Goal: Task Accomplishment & Management: Manage account settings

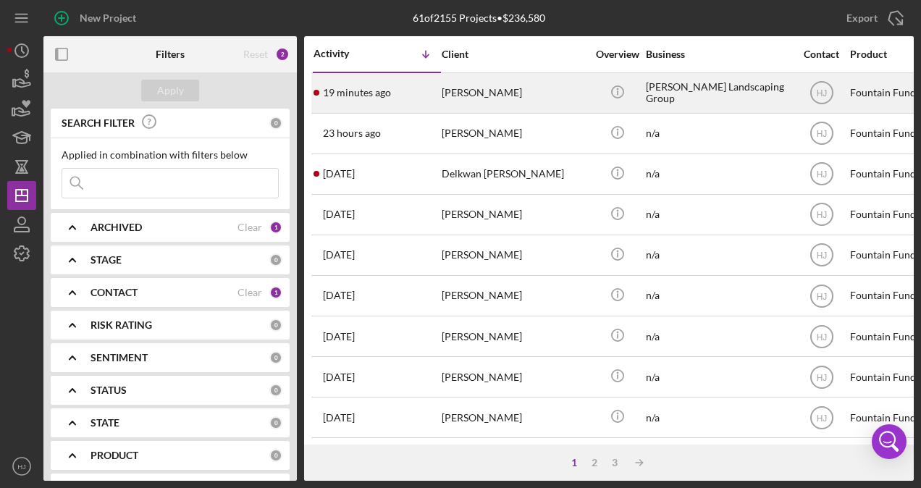
click at [437, 84] on div "19 minutes ago [PERSON_NAME]" at bounding box center [376, 93] width 127 height 38
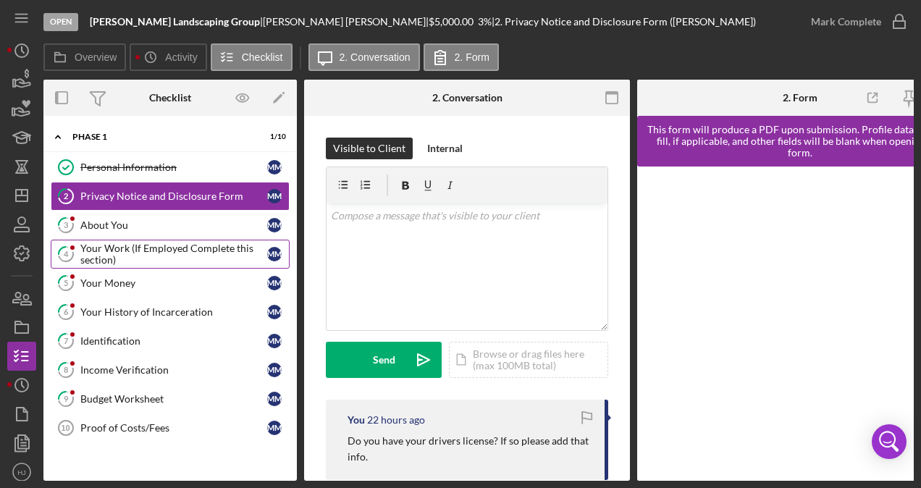
click at [111, 252] on div "Your Work (If Employed Complete this section)" at bounding box center [173, 254] width 187 height 23
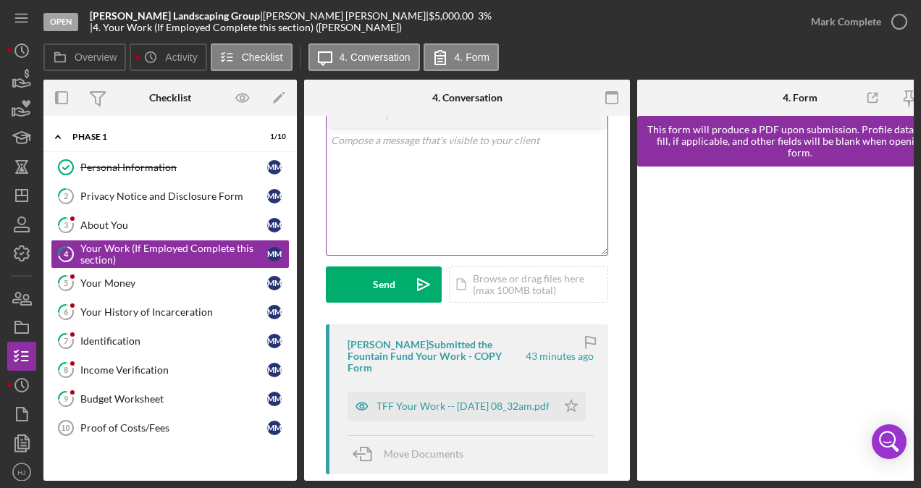
scroll to position [77, 0]
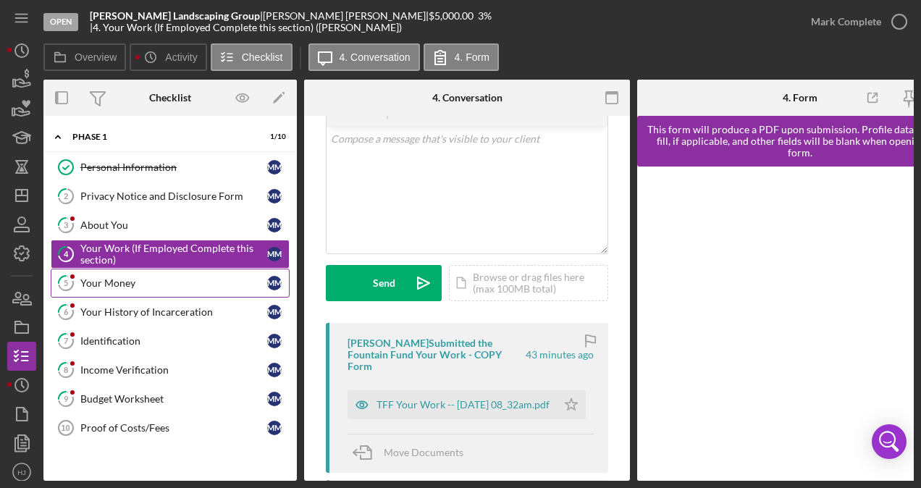
click at [111, 282] on div "Your Money" at bounding box center [173, 283] width 187 height 12
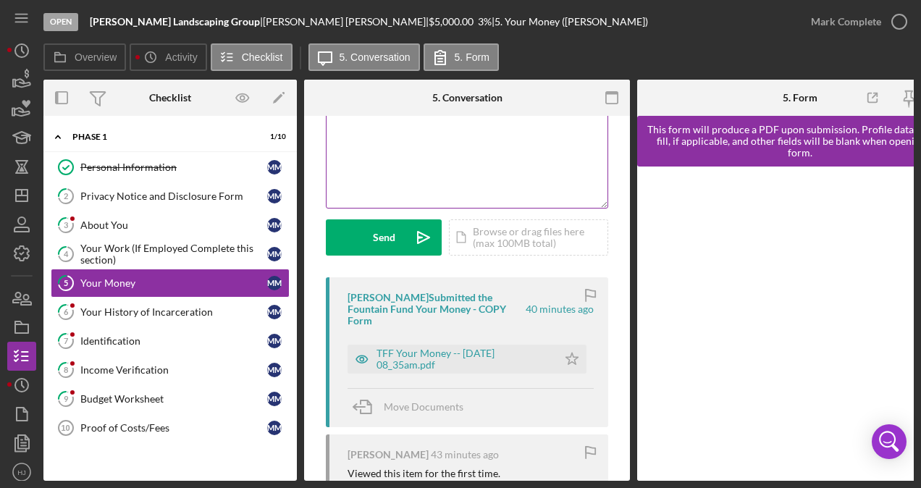
scroll to position [120, 0]
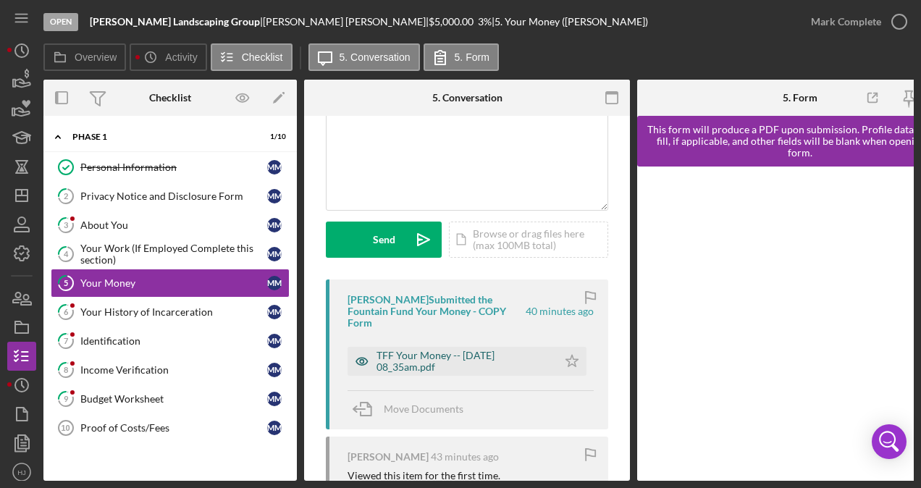
click at [401, 353] on div "TFF Your Money -- [DATE] 08_35am.pdf" at bounding box center [463, 361] width 174 height 23
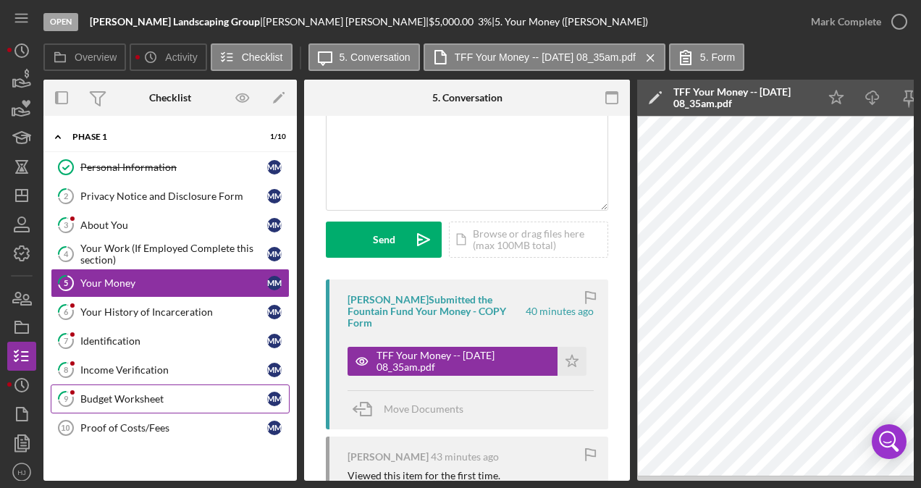
click at [136, 386] on link "9 Budget Worksheet M M" at bounding box center [170, 398] width 239 height 29
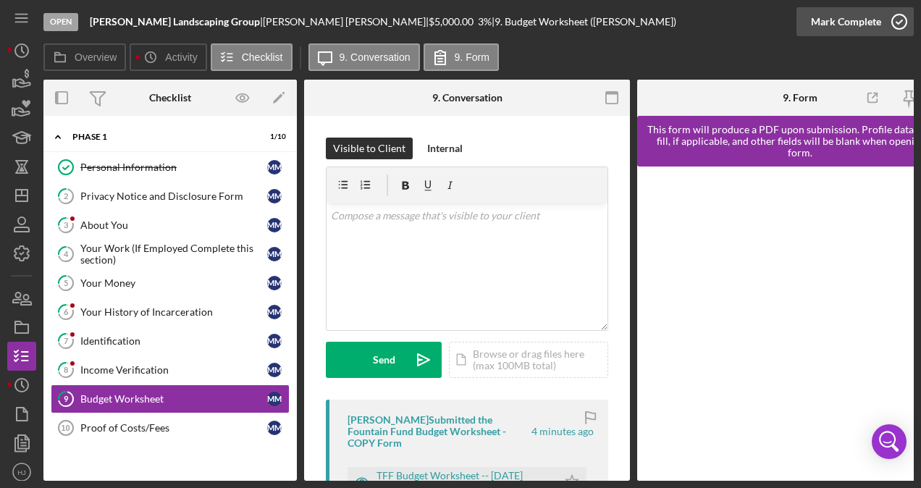
click at [888, 20] on icon "button" at bounding box center [899, 22] width 36 height 36
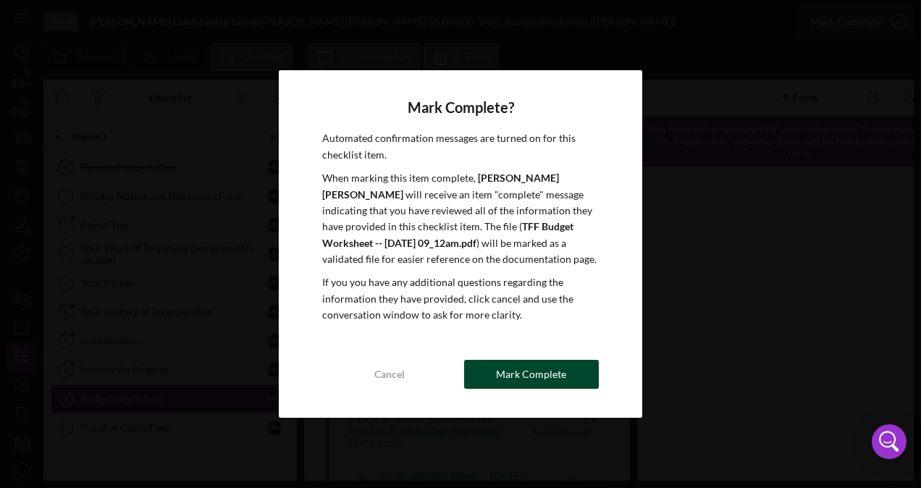
click at [506, 378] on div "Mark Complete" at bounding box center [531, 374] width 70 height 29
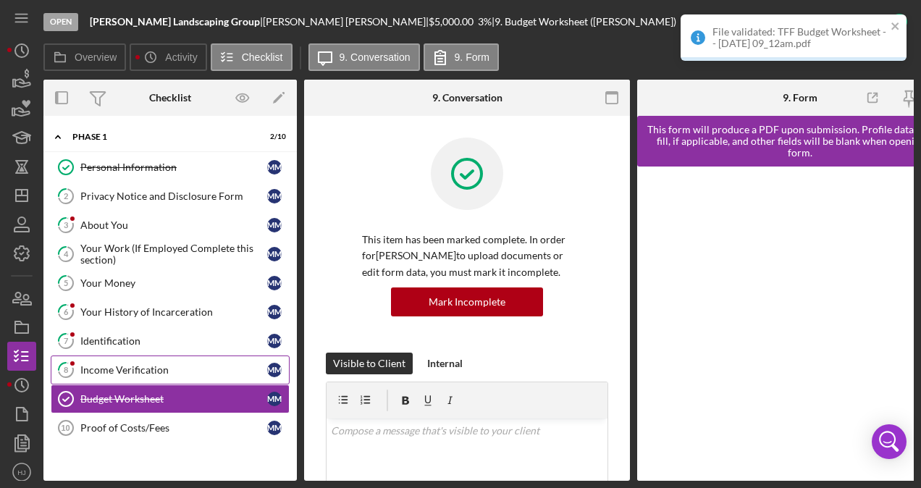
click at [126, 374] on link "8 Income Verification M M" at bounding box center [170, 369] width 239 height 29
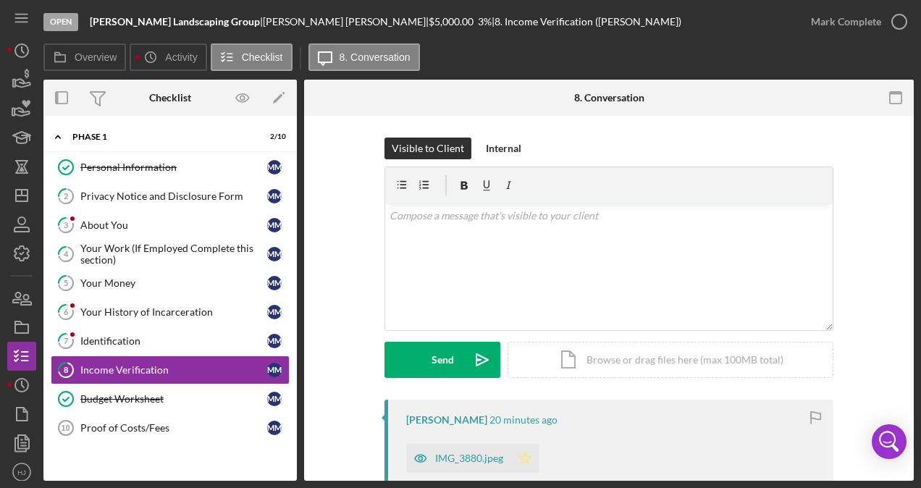
click at [518, 453] on icon "Icon/Star" at bounding box center [524, 458] width 29 height 29
click at [831, 26] on div "Mark Complete" at bounding box center [846, 21] width 70 height 29
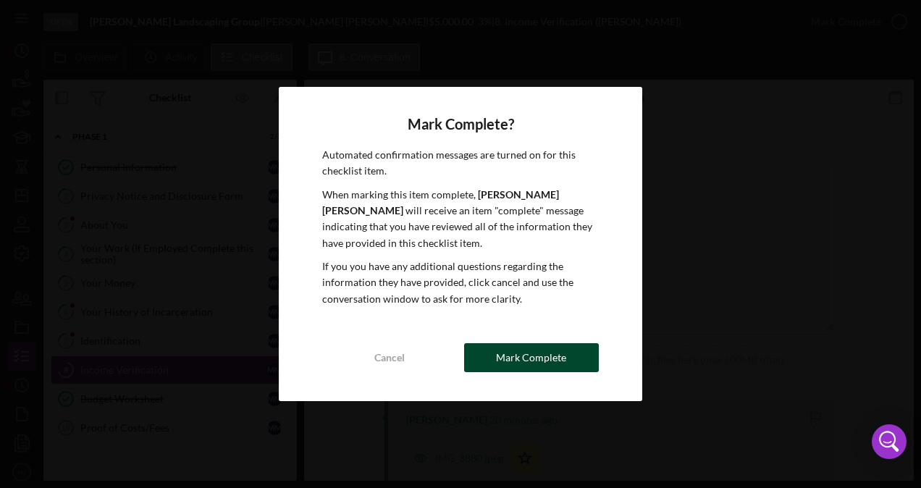
click at [538, 349] on div "Mark Complete" at bounding box center [531, 357] width 70 height 29
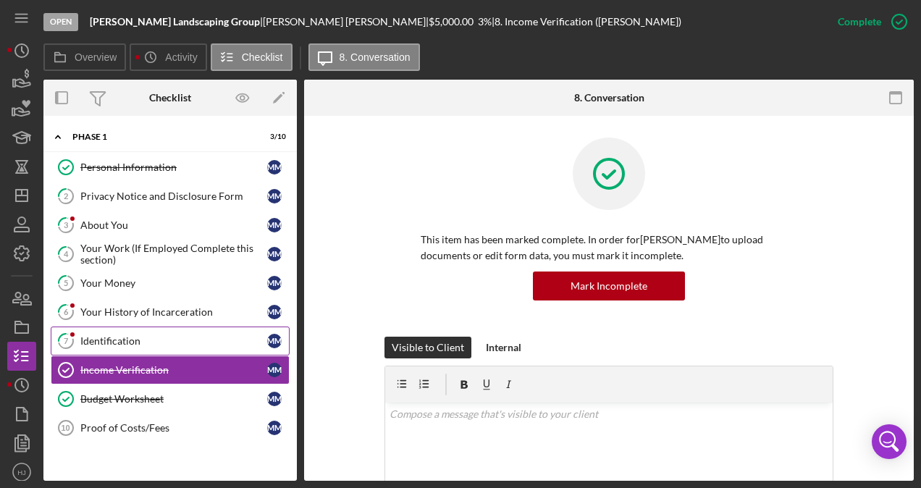
click at [113, 349] on link "7 Identification M M" at bounding box center [170, 340] width 239 height 29
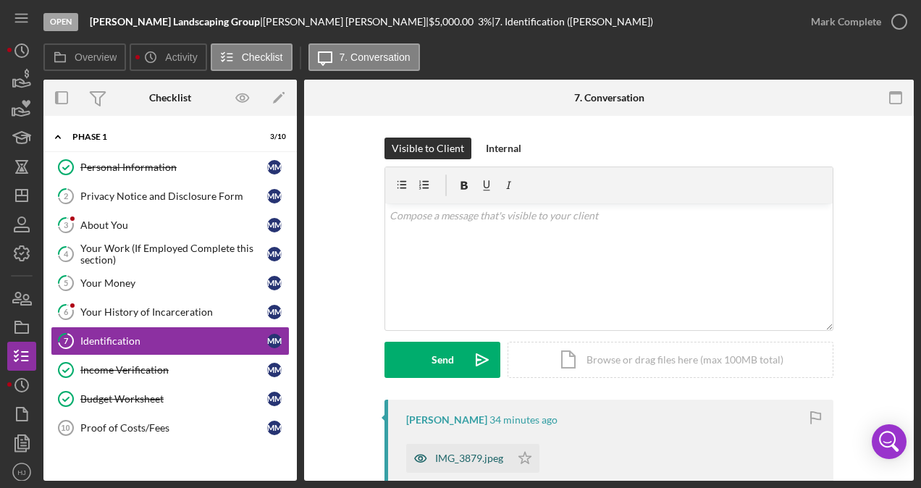
click at [455, 458] on div "IMG_3879.jpeg" at bounding box center [469, 458] width 68 height 12
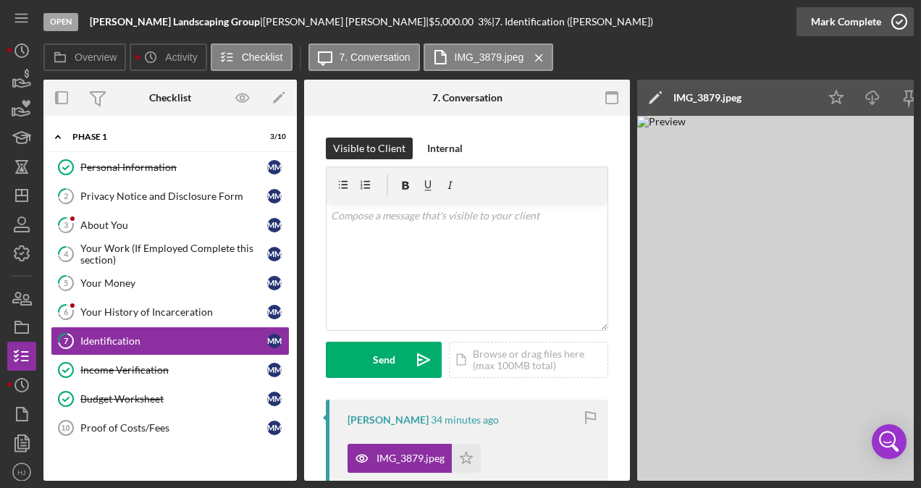
click at [888, 30] on icon "button" at bounding box center [899, 22] width 36 height 36
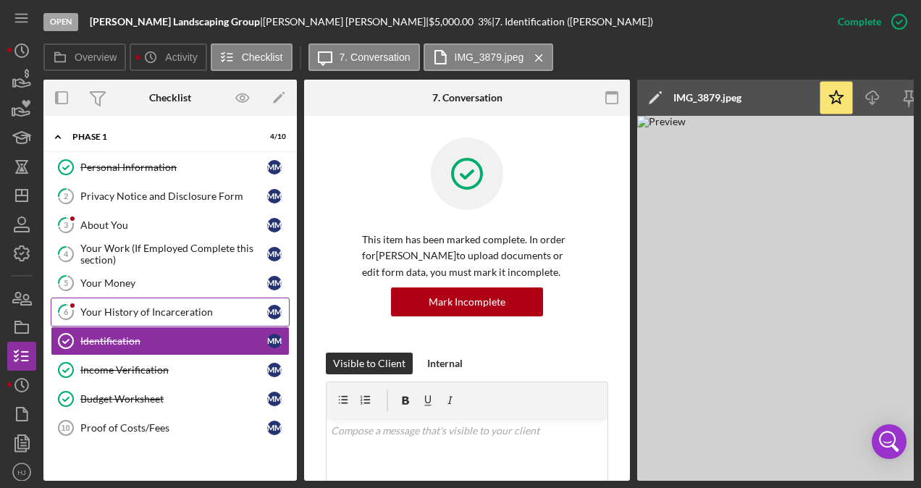
click at [176, 310] on div "Your History of Incarceration" at bounding box center [173, 312] width 187 height 12
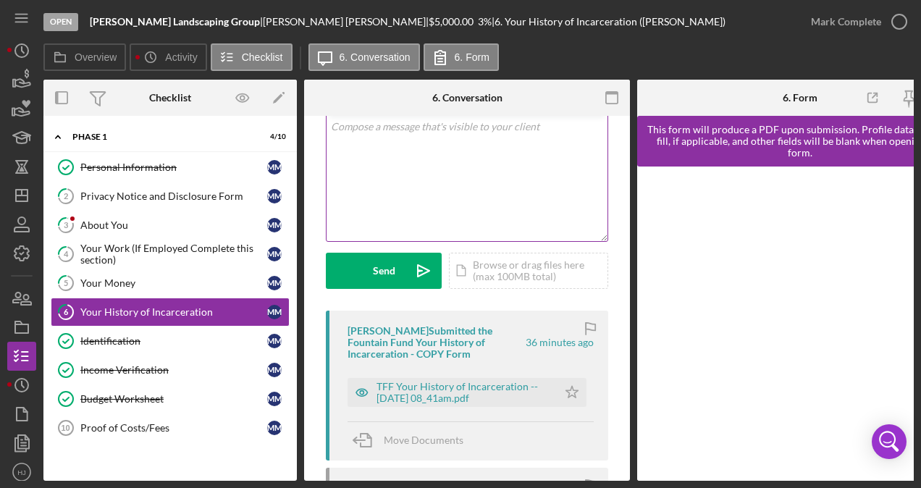
scroll to position [99, 0]
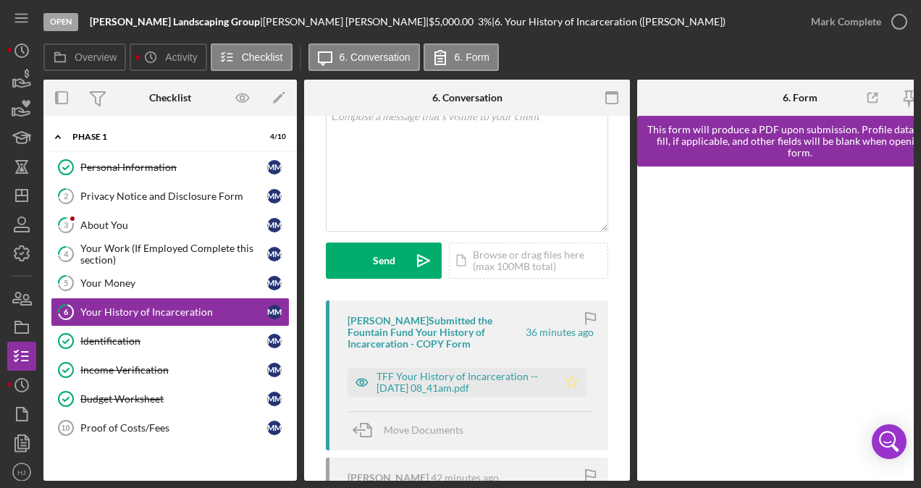
click at [575, 382] on icon "Icon/Star" at bounding box center [571, 382] width 29 height 29
click at [463, 385] on div "TFF Your History of Incarceration -- [DATE] 08_41am.pdf" at bounding box center [463, 382] width 174 height 23
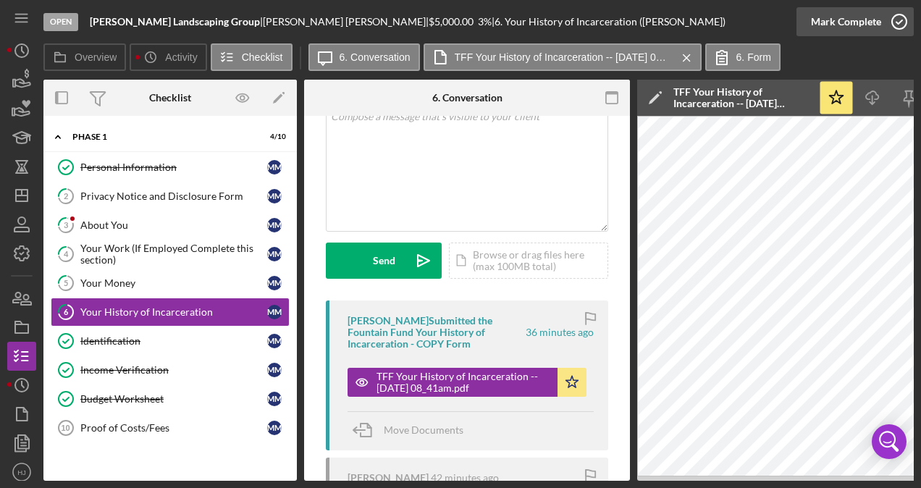
click at [895, 14] on icon "button" at bounding box center [899, 22] width 36 height 36
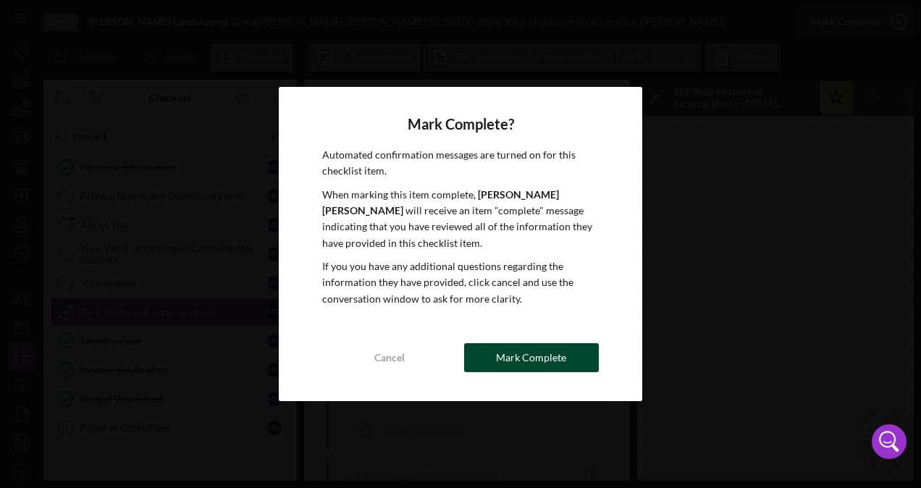
click at [549, 359] on div "Mark Complete" at bounding box center [531, 357] width 70 height 29
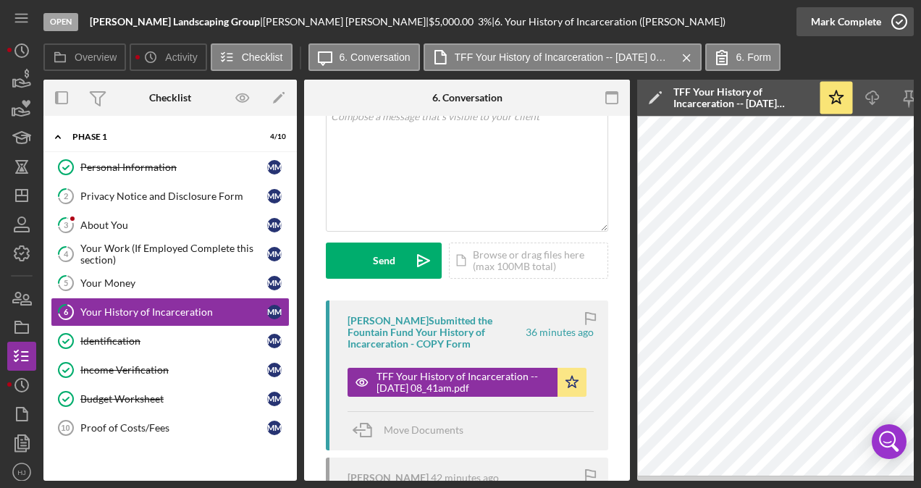
scroll to position [314, 0]
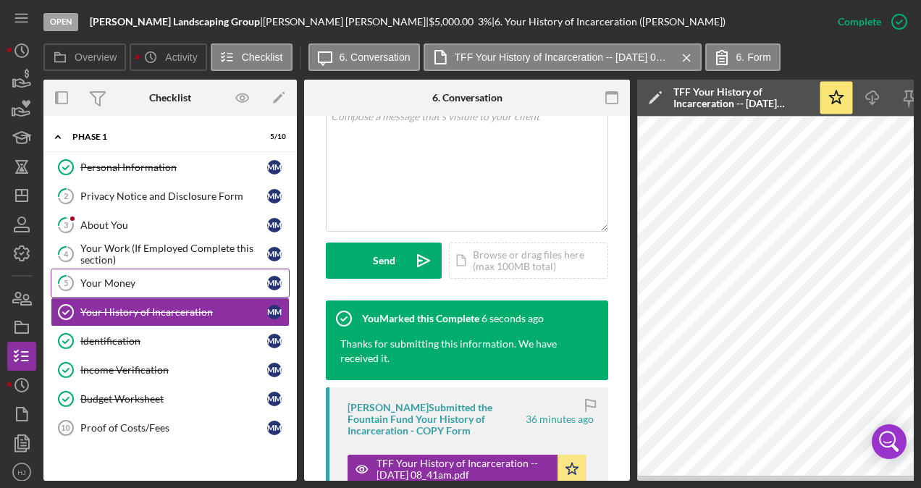
click at [140, 273] on link "5 Your Money M M" at bounding box center [170, 283] width 239 height 29
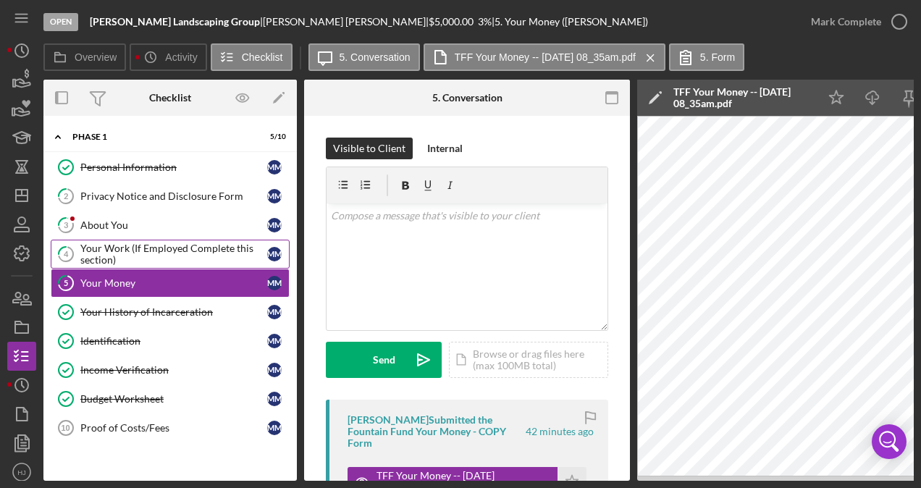
click at [152, 252] on div "Your Work (If Employed Complete this section)" at bounding box center [173, 254] width 187 height 23
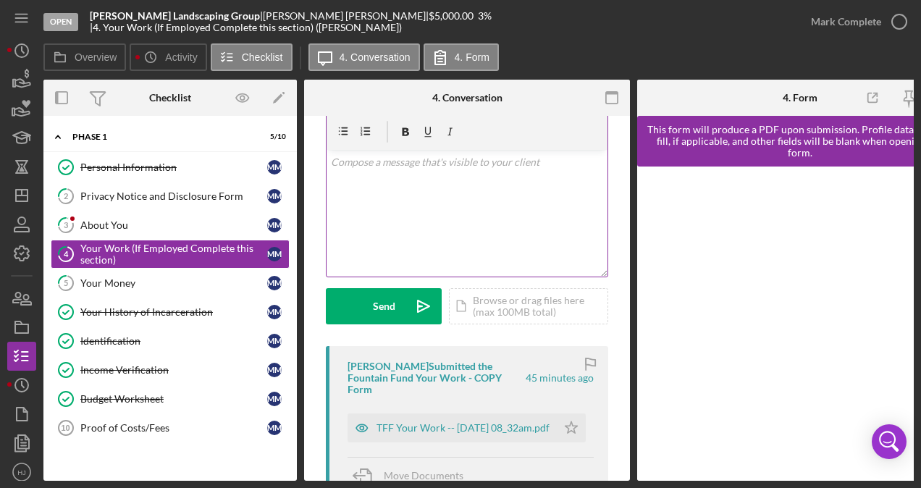
scroll to position [57, 0]
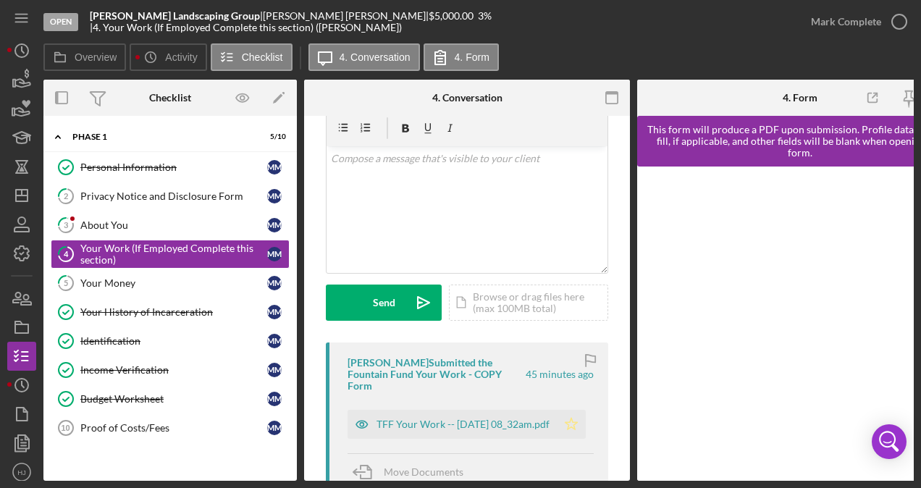
click at [566, 423] on icon "Icon/Star" at bounding box center [571, 424] width 29 height 29
click at [455, 419] on div "TFF Your Work -- [DATE] 08_32am.pdf" at bounding box center [462, 424] width 173 height 12
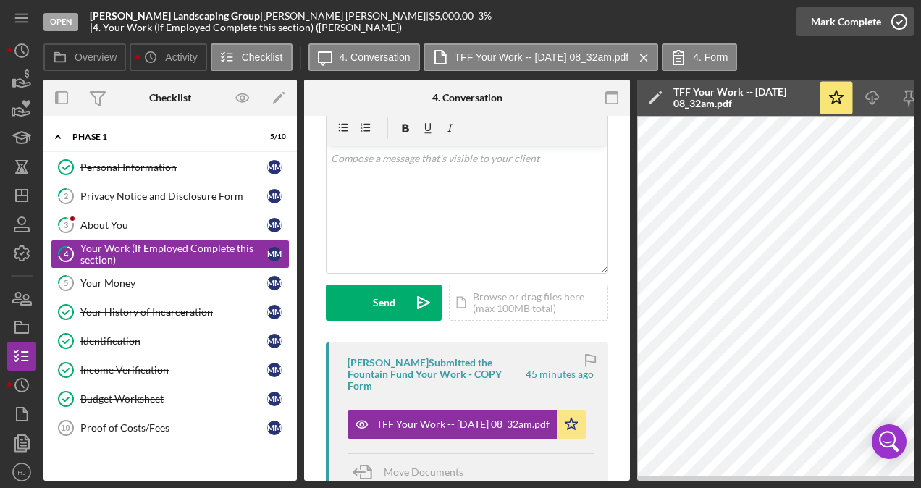
click at [879, 25] on button "Mark Complete" at bounding box center [854, 21] width 117 height 29
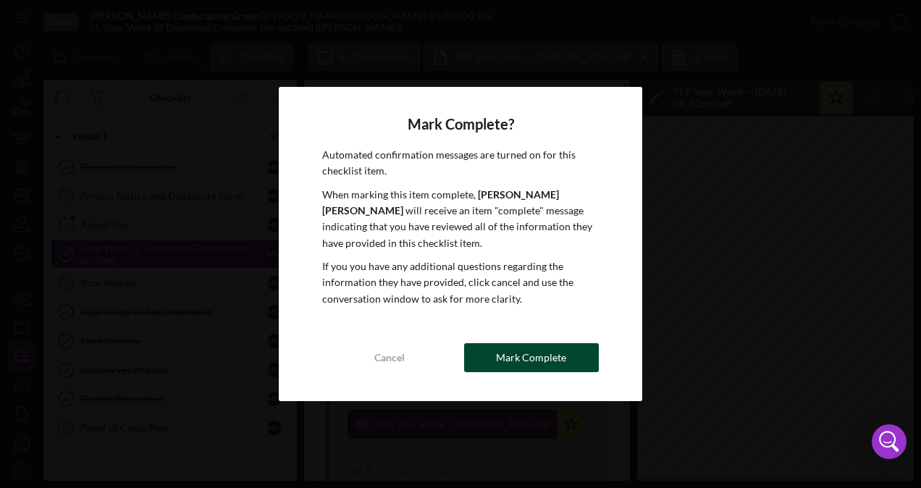
click at [534, 358] on div "Mark Complete" at bounding box center [531, 357] width 70 height 29
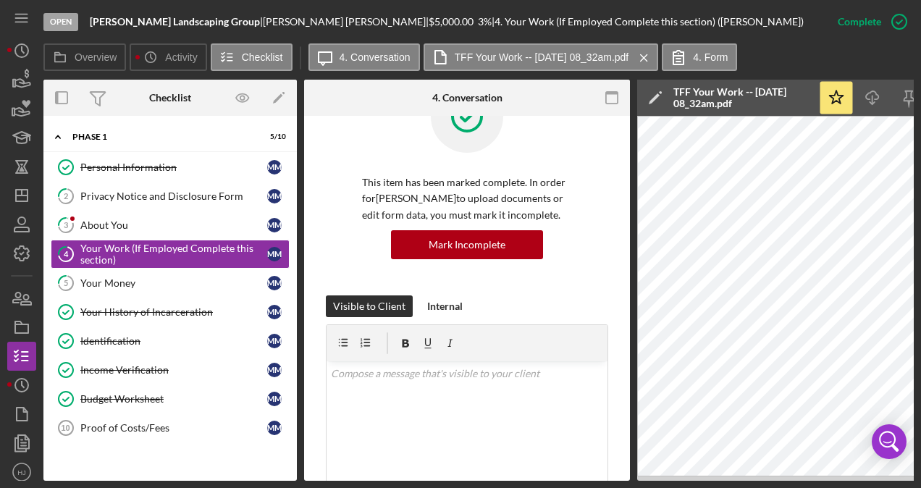
scroll to position [272, 0]
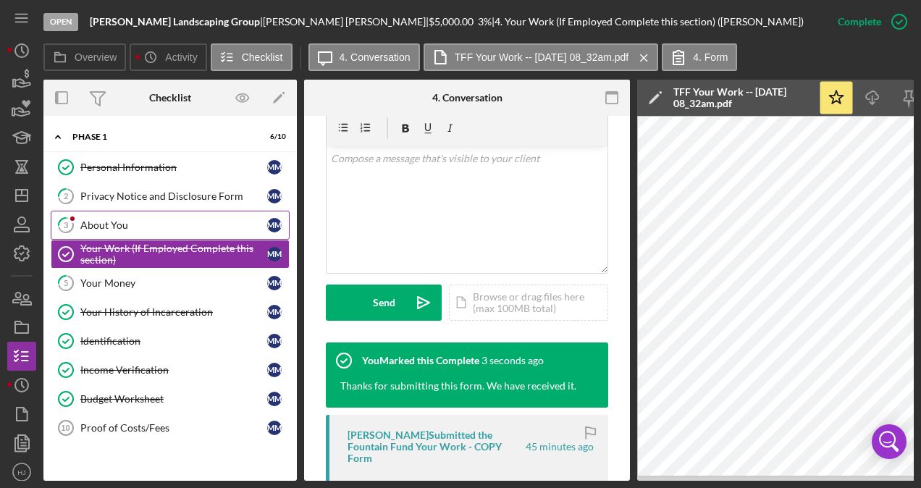
click at [117, 222] on div "About You" at bounding box center [173, 225] width 187 height 12
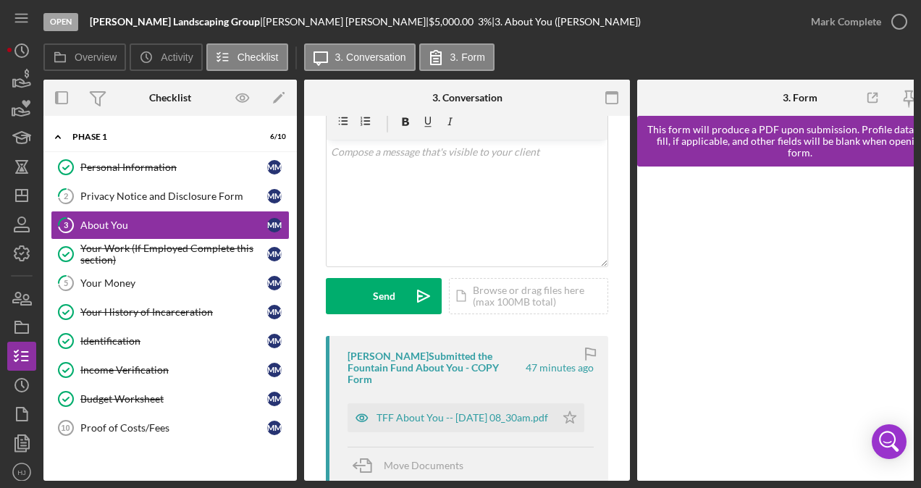
scroll to position [65, 0]
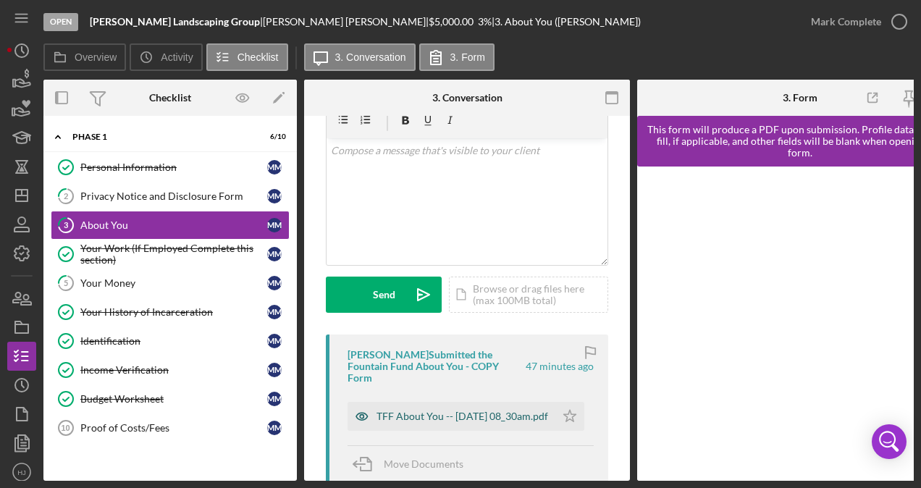
click at [413, 415] on div "TFF About You -- [DATE] 08_30am.pdf" at bounding box center [462, 416] width 172 height 12
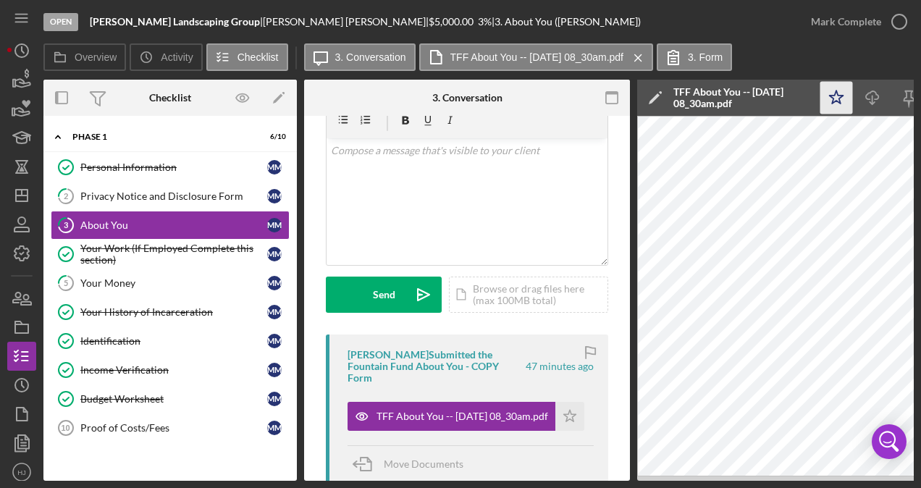
click at [832, 93] on icon "Icon/Star" at bounding box center [836, 98] width 33 height 33
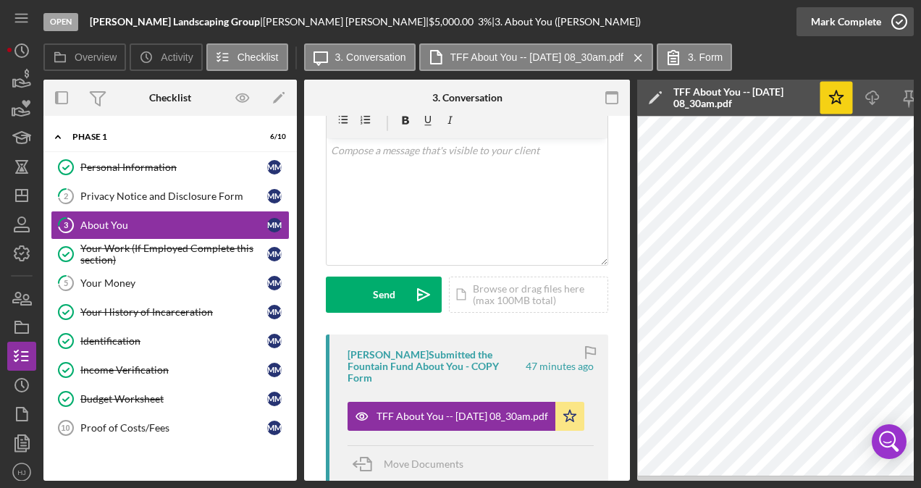
click at [874, 14] on div "Mark Complete" at bounding box center [846, 21] width 70 height 29
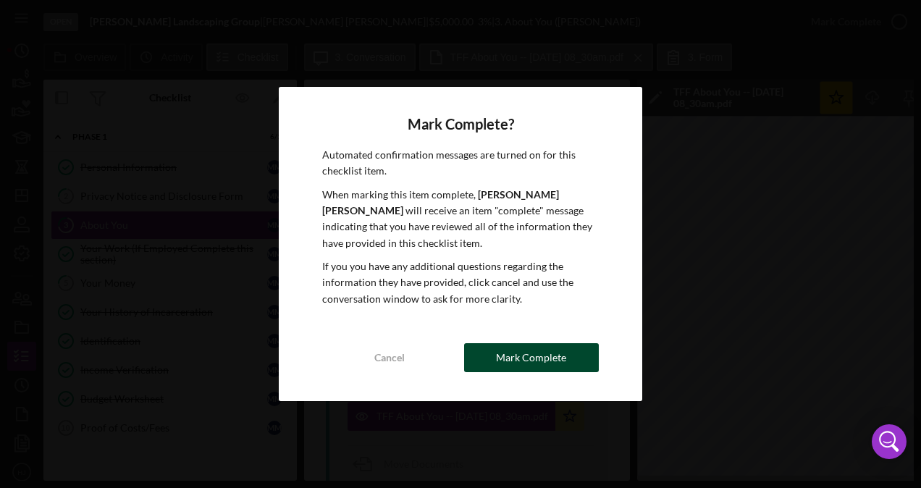
click at [544, 350] on div "Mark Complete" at bounding box center [531, 357] width 70 height 29
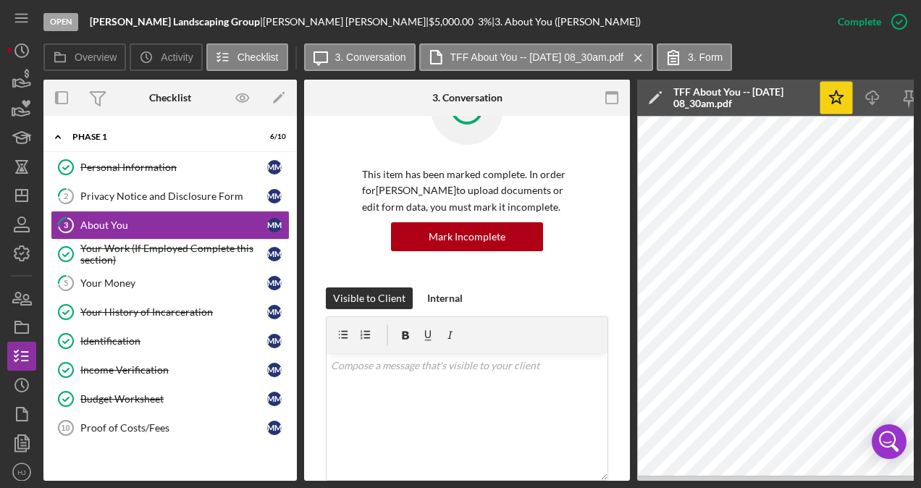
scroll to position [280, 0]
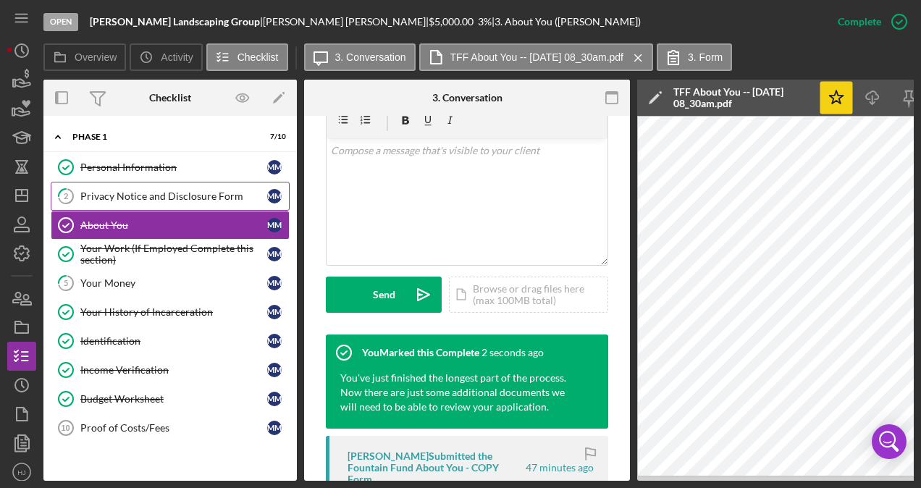
click at [161, 193] on div "Privacy Notice and Disclosure Form" at bounding box center [173, 196] width 187 height 12
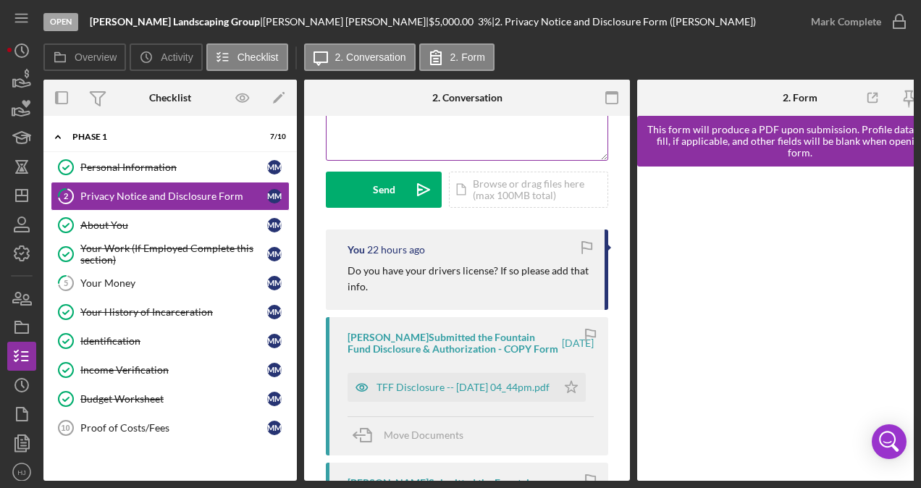
scroll to position [171, 0]
click at [574, 395] on icon "Icon/Star" at bounding box center [571, 386] width 29 height 29
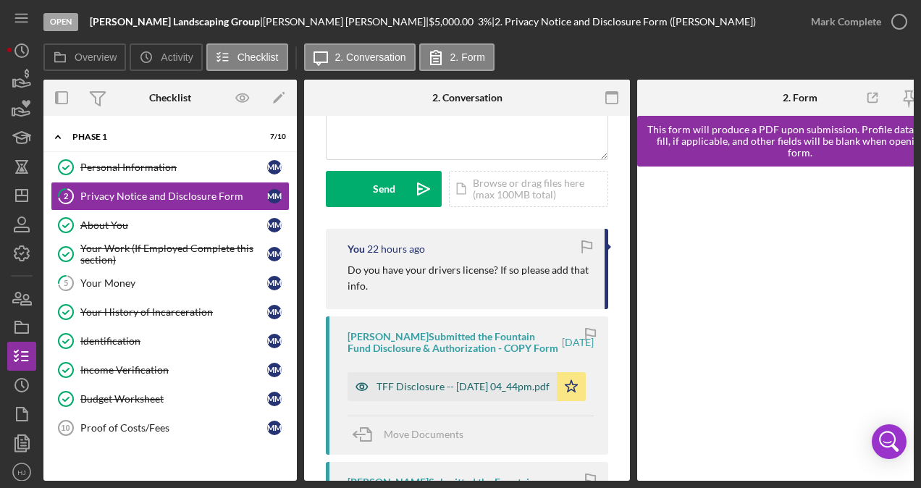
click at [437, 392] on div "TFF Disclosure -- [DATE] 04_44pm.pdf" at bounding box center [462, 387] width 173 height 12
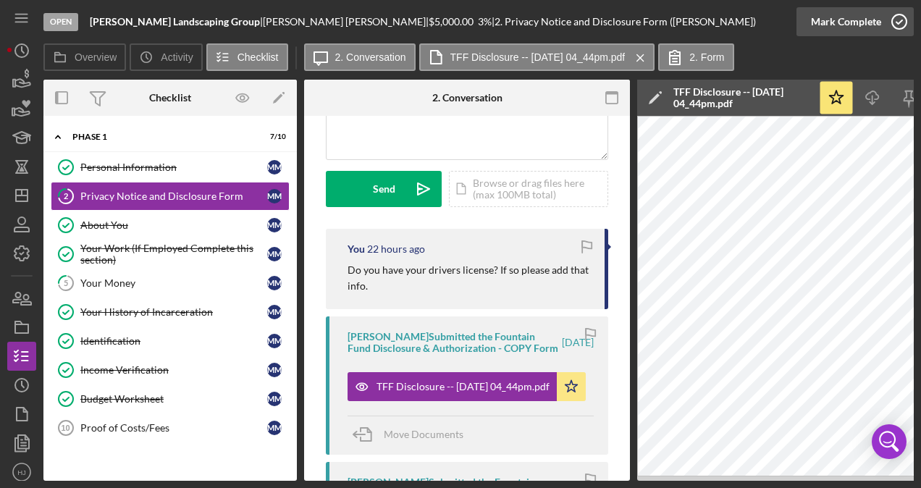
click at [844, 20] on div "Mark Complete" at bounding box center [846, 21] width 70 height 29
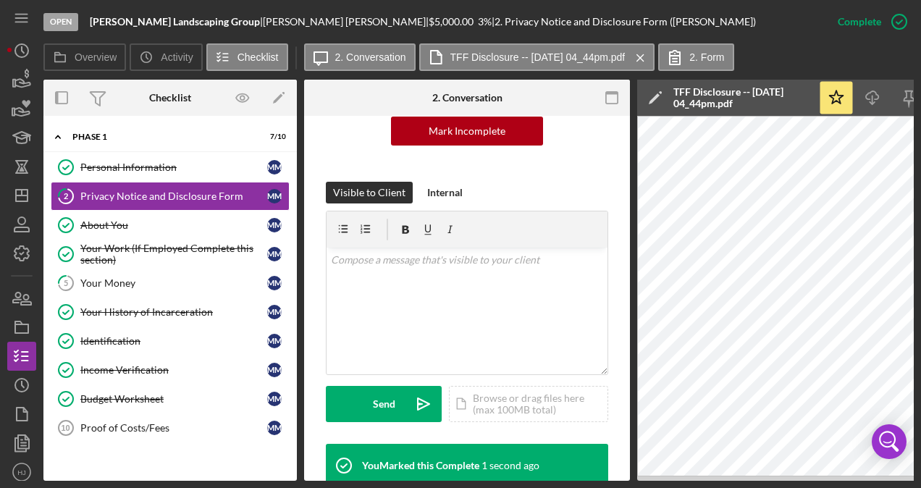
scroll to position [386, 0]
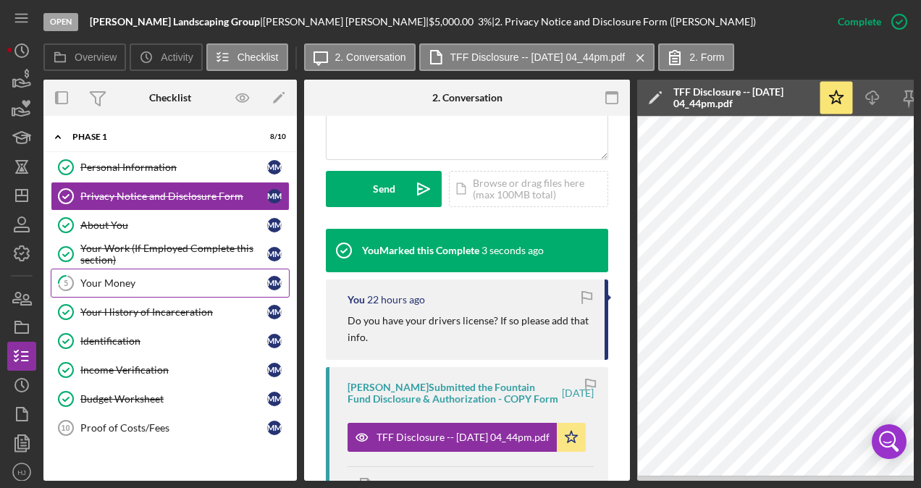
click at [113, 281] on div "Your Money" at bounding box center [173, 283] width 187 height 12
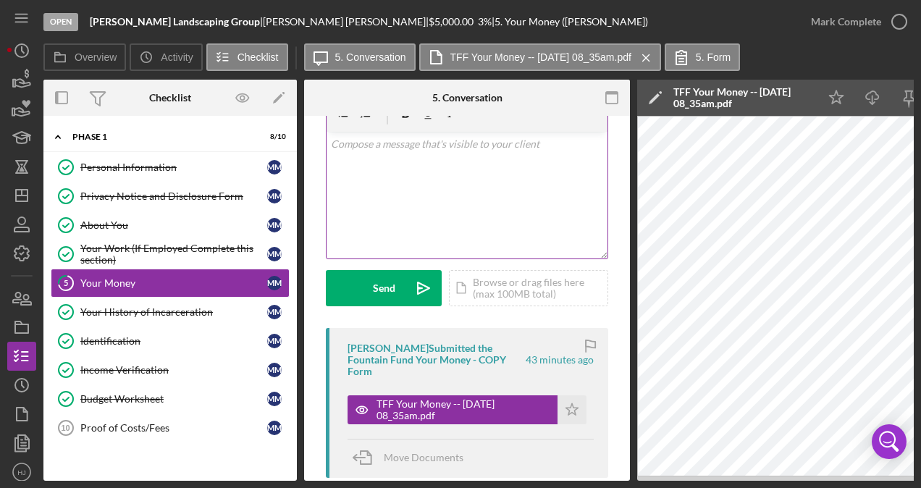
scroll to position [71, 0]
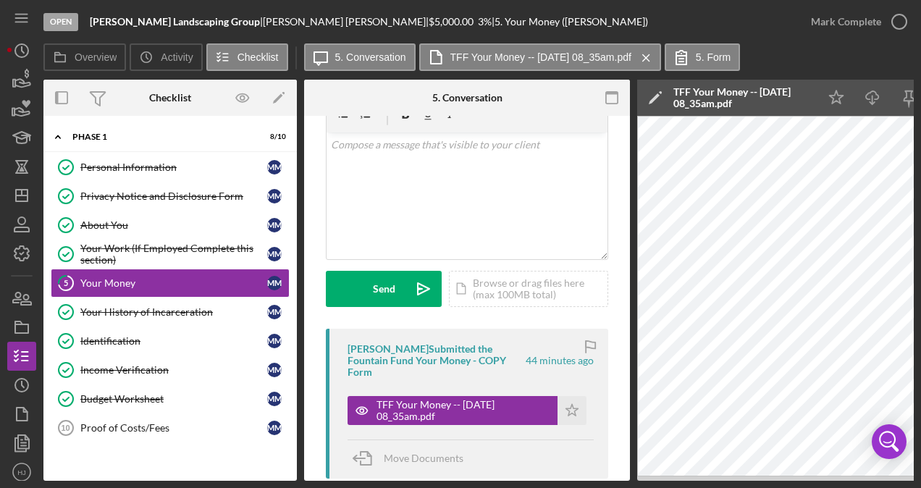
drag, startPoint x: 586, startPoint y: 481, endPoint x: 620, endPoint y: 486, distance: 33.8
click at [620, 486] on div "Open [PERSON_NAME] Landscaping Group | [PERSON_NAME] | $5,000.00 3 % | 5. Your …" at bounding box center [460, 244] width 921 height 488
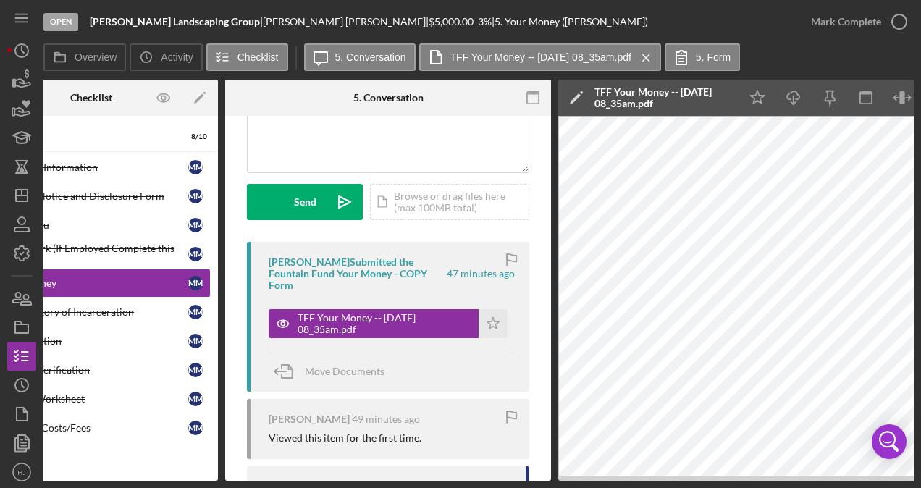
scroll to position [0, 0]
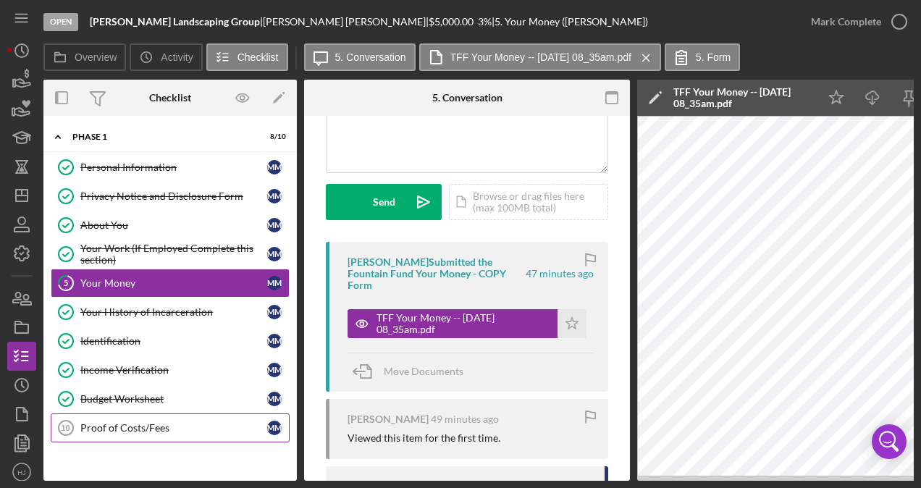
click at [151, 425] on div "Proof of Costs/Fees" at bounding box center [173, 428] width 187 height 12
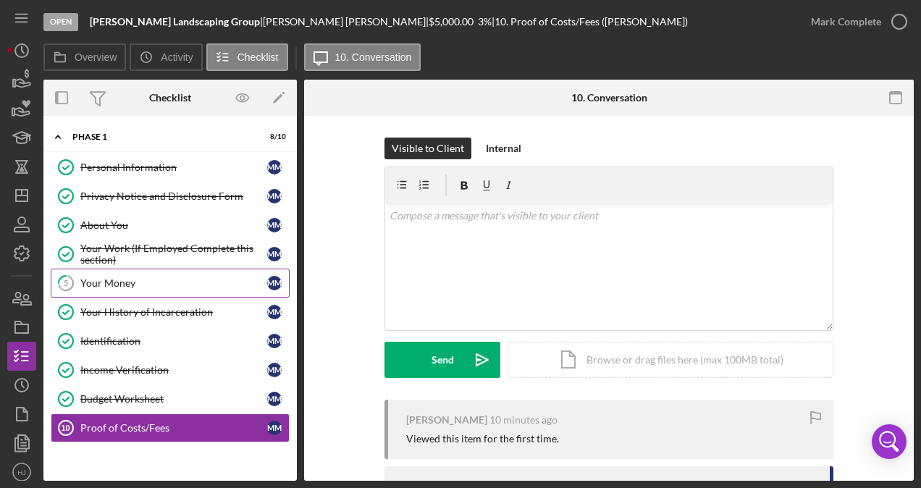
click at [127, 278] on div "Your Money" at bounding box center [173, 283] width 187 height 12
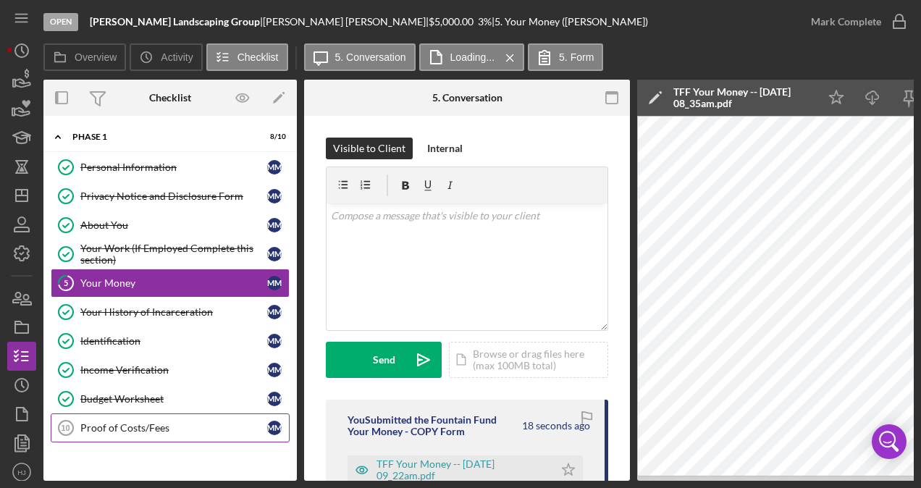
click at [158, 423] on div "Proof of Costs/Fees" at bounding box center [173, 428] width 187 height 12
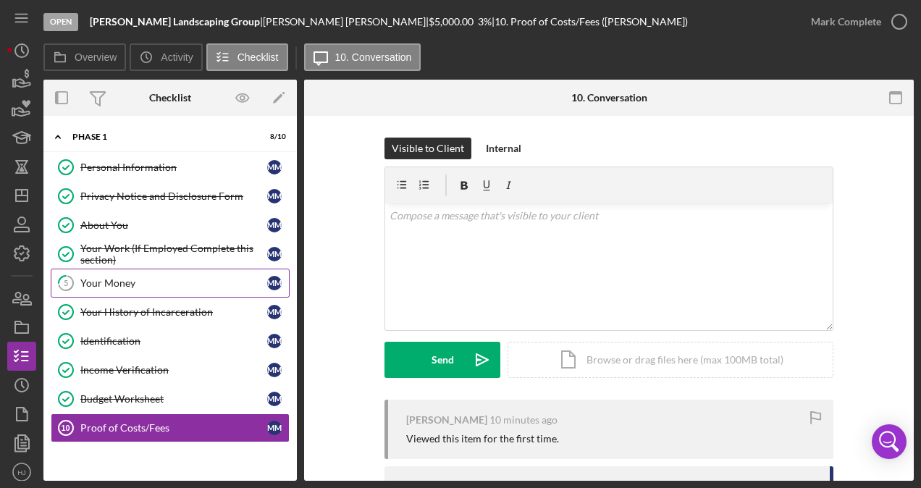
click at [140, 277] on div "Your Money" at bounding box center [173, 283] width 187 height 12
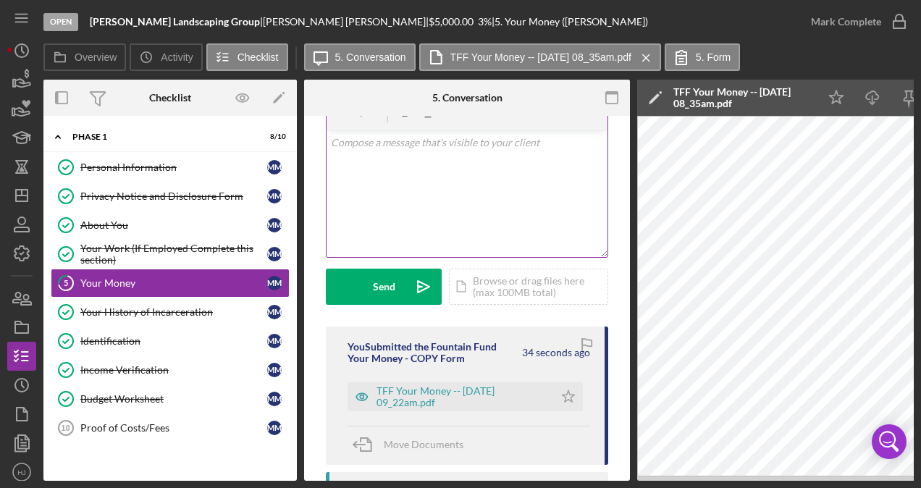
scroll to position [77, 0]
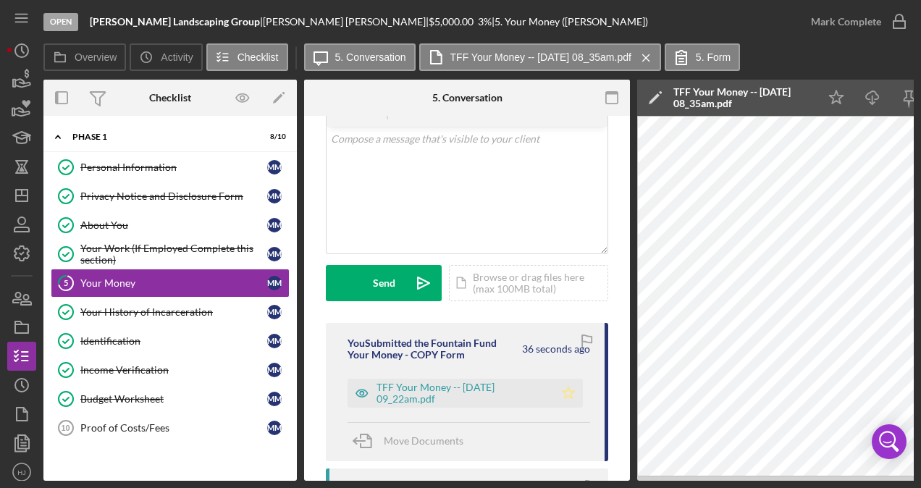
click at [562, 388] on icon "Icon/Star" at bounding box center [568, 393] width 29 height 29
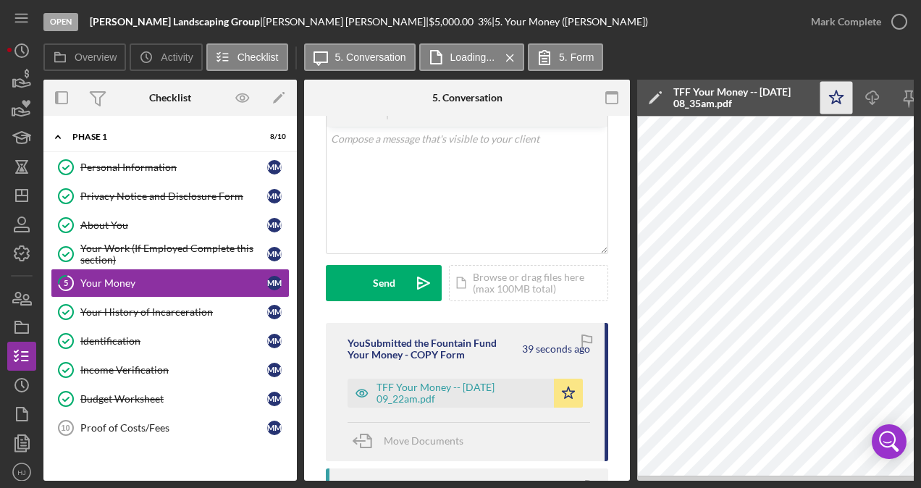
click at [826, 100] on icon "Icon/Star" at bounding box center [836, 98] width 33 height 33
click at [899, 13] on icon "button" at bounding box center [899, 22] width 36 height 36
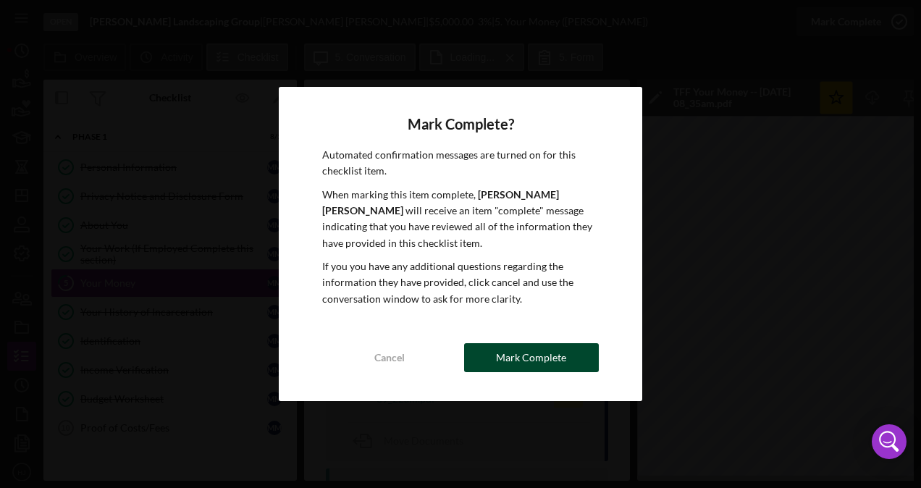
click at [532, 356] on div "Mark Complete" at bounding box center [531, 357] width 70 height 29
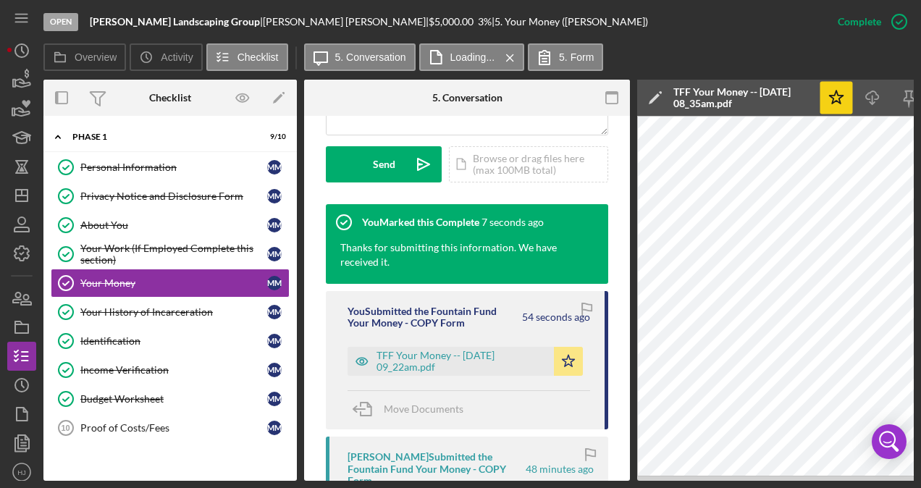
scroll to position [410, 0]
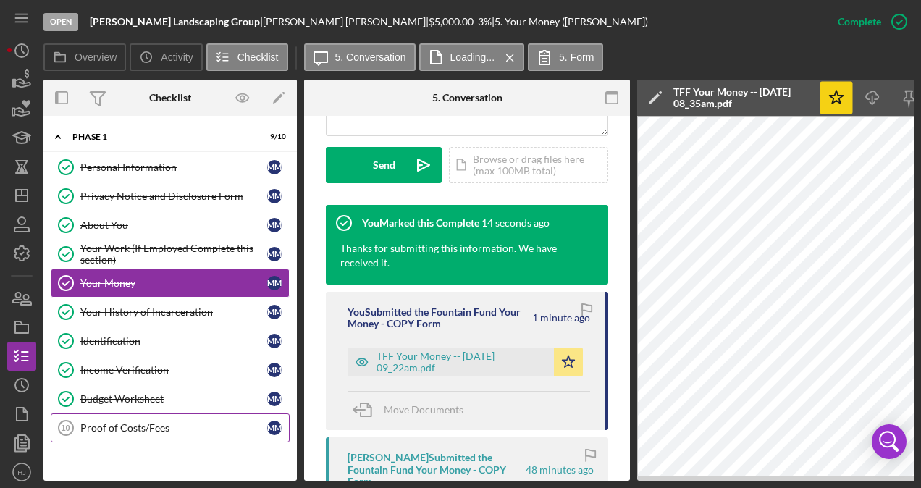
click at [129, 423] on div "Proof of Costs/Fees" at bounding box center [173, 428] width 187 height 12
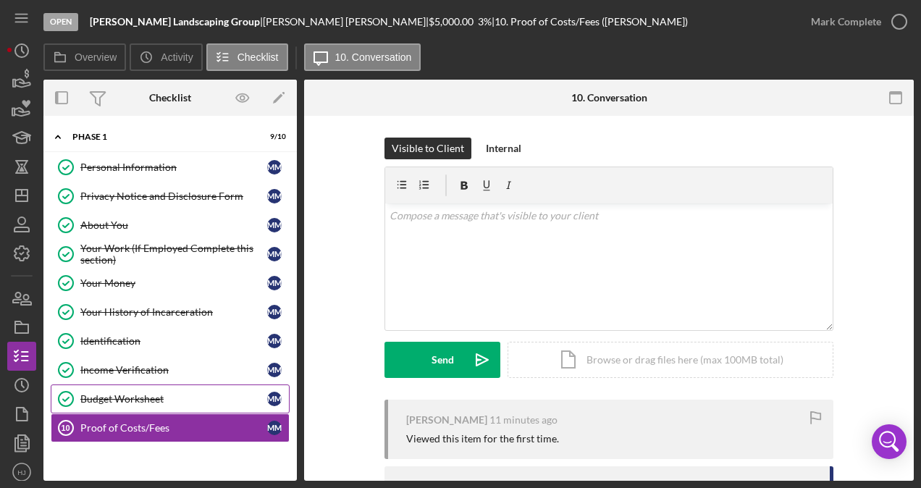
click at [124, 387] on link "Budget Worksheet Budget Worksheet M M" at bounding box center [170, 398] width 239 height 29
